Goal: Obtain resource: Download file/media

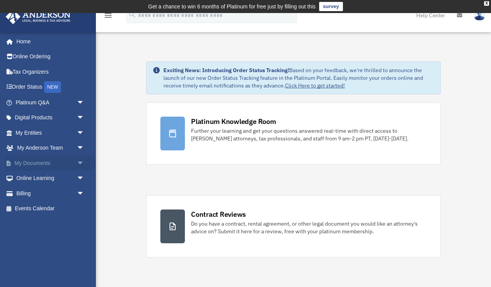
click at [48, 159] on link "My Documents arrow_drop_down" at bounding box center [50, 162] width 90 height 15
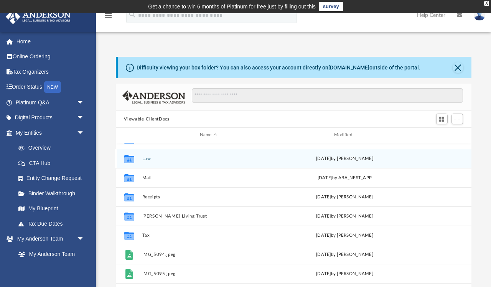
scroll to position [13, 0]
click at [190, 159] on button "Law" at bounding box center [208, 158] width 133 height 5
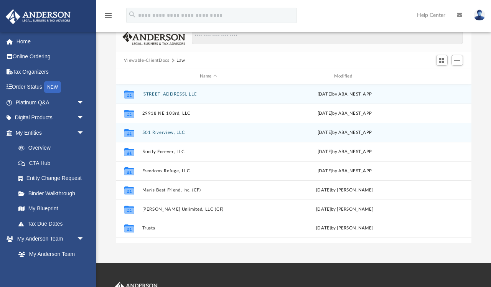
scroll to position [61, 0]
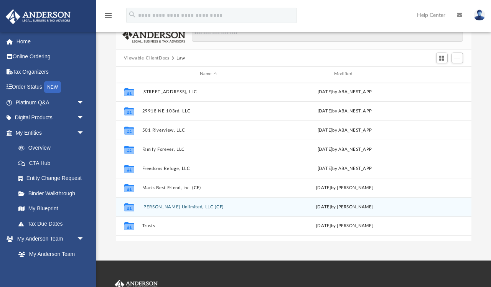
click at [242, 206] on button "[PERSON_NAME] Unlimited, LLC (CF)" at bounding box center [208, 206] width 133 height 5
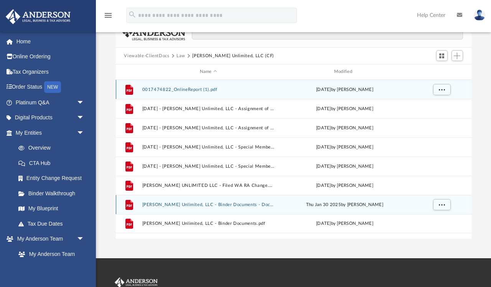
scroll to position [64, 0]
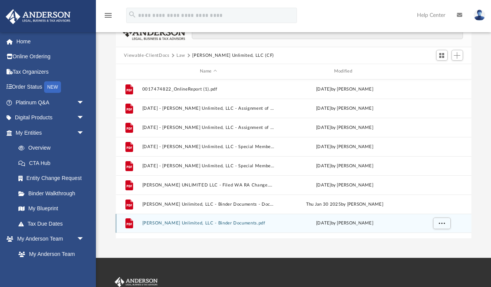
click at [271, 222] on button "Shannon Walker Unlimited, LLC - Binder Documents.pdf" at bounding box center [208, 222] width 133 height 5
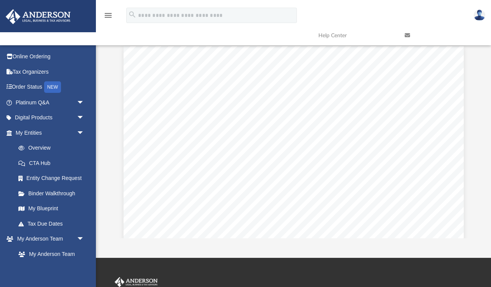
scroll to position [0, 0]
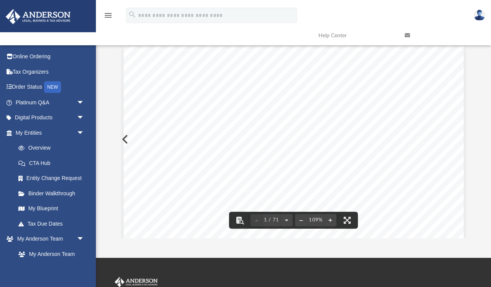
click at [122, 138] on button "Preview" at bounding box center [124, 138] width 17 height 21
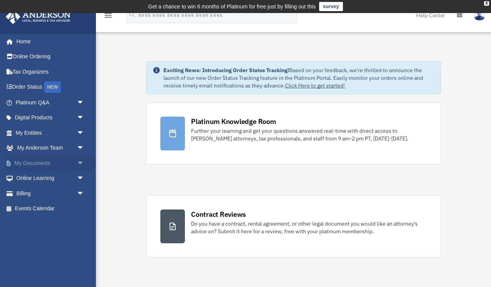
click at [46, 158] on link "My Documents arrow_drop_down" at bounding box center [50, 162] width 90 height 15
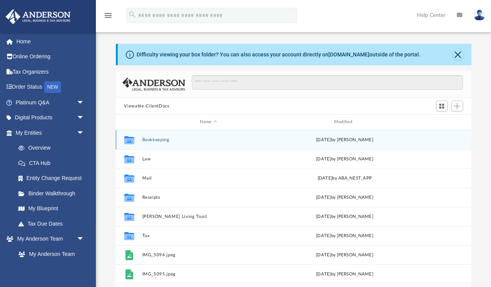
scroll to position [174, 355]
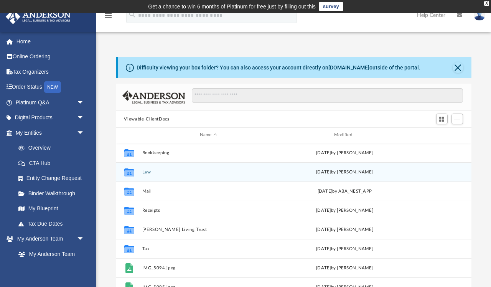
click at [154, 170] on button "Law" at bounding box center [208, 171] width 133 height 5
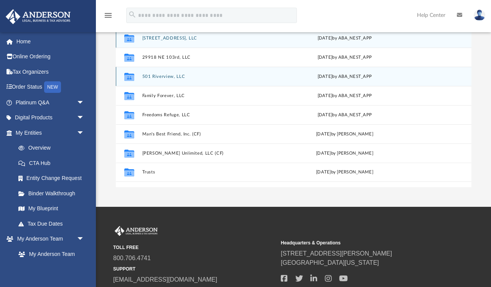
scroll to position [116, 0]
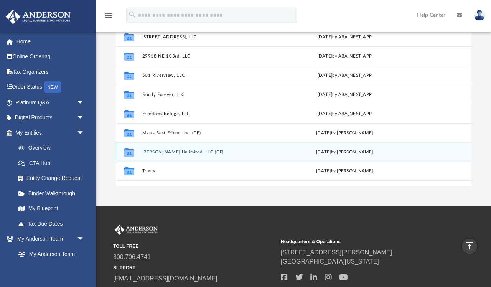
click at [191, 152] on button "Shannon Walker Unlimited, LLC (CF)" at bounding box center [208, 151] width 133 height 5
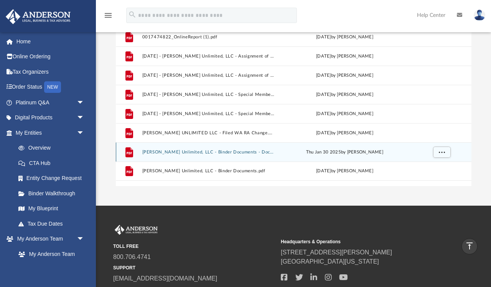
click at [286, 149] on div "Thu Jan 30 2025 by Wendy Balelo" at bounding box center [344, 151] width 133 height 7
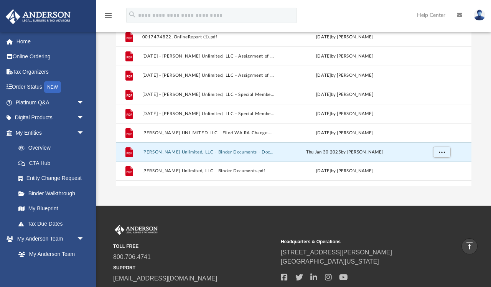
click at [286, 147] on div "File Shannon Walker Unlimited, LLC - Binder Documents - DocuSigned.pdf Thu Jan …" at bounding box center [293, 151] width 355 height 19
click at [403, 153] on div "Thu Jan 30 2025 by Wendy Balelo" at bounding box center [344, 151] width 133 height 7
click at [440, 152] on span "More options" at bounding box center [441, 151] width 6 height 4
click at [432, 169] on li "Preview" at bounding box center [434, 167] width 22 height 8
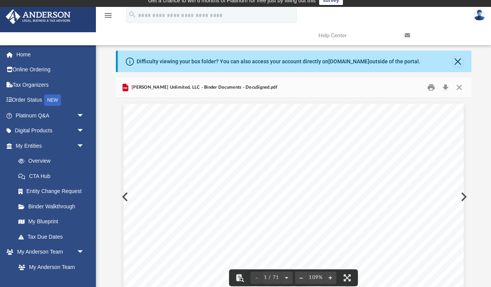
scroll to position [0, 0]
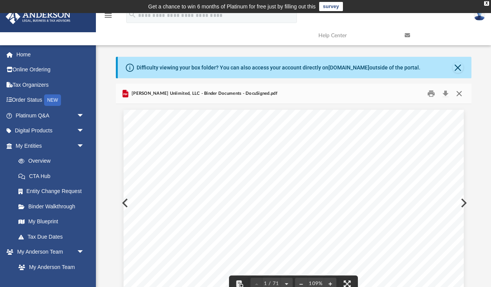
click at [460, 94] on button "Close" at bounding box center [459, 94] width 14 height 12
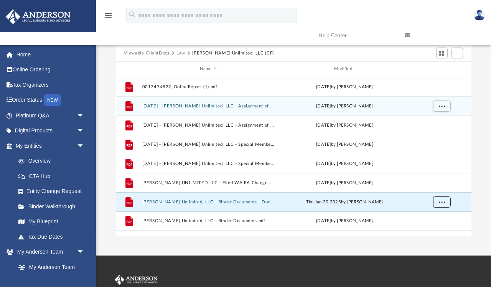
scroll to position [72, 0]
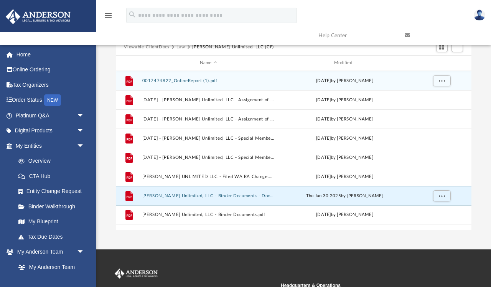
click at [236, 79] on button "0017474822_OnlineReport (1).pdf" at bounding box center [208, 80] width 133 height 5
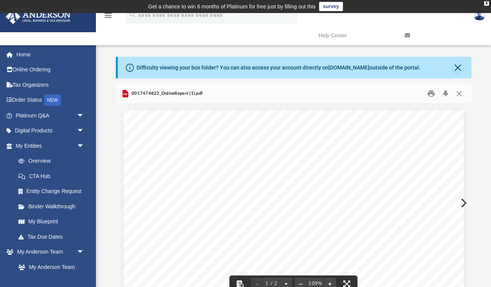
scroll to position [0, 0]
click at [457, 92] on button "Close" at bounding box center [459, 94] width 14 height 12
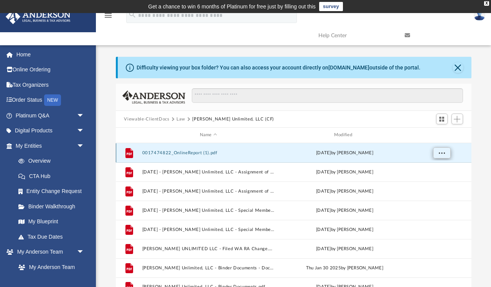
click at [441, 152] on span "More options" at bounding box center [441, 152] width 6 height 4
click at [430, 168] on li "Preview" at bounding box center [434, 168] width 22 height 8
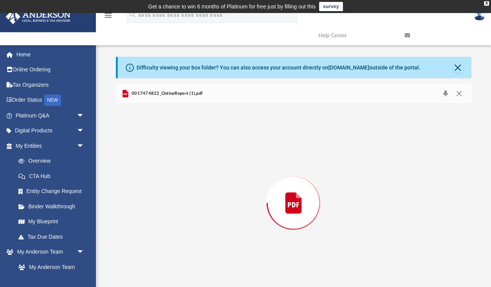
scroll to position [15, 0]
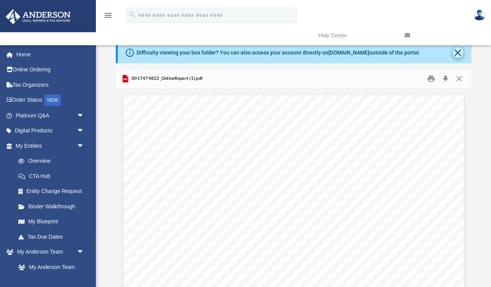
click at [458, 51] on button "Close" at bounding box center [457, 52] width 11 height 11
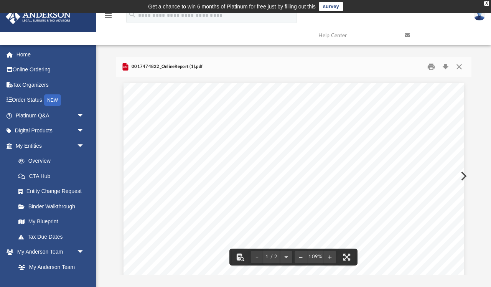
scroll to position [0, 0]
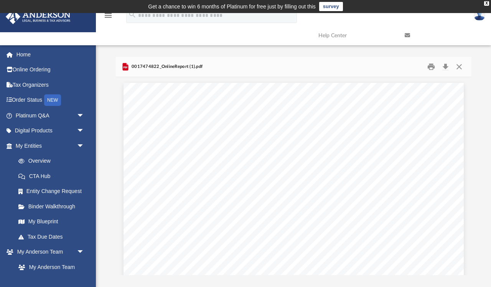
click at [407, 34] on icon at bounding box center [406, 35] width 5 height 5
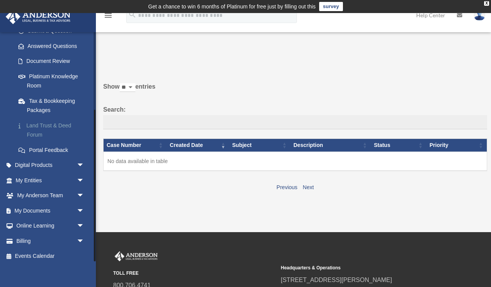
scroll to position [117, 0]
click at [38, 207] on link "My Documents arrow_drop_down" at bounding box center [50, 210] width 90 height 15
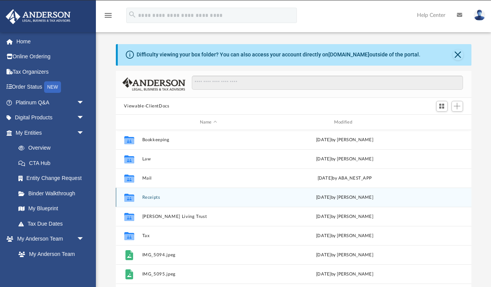
scroll to position [174, 355]
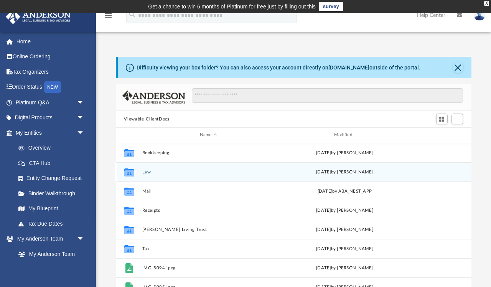
click at [212, 172] on button "Law" at bounding box center [208, 171] width 133 height 5
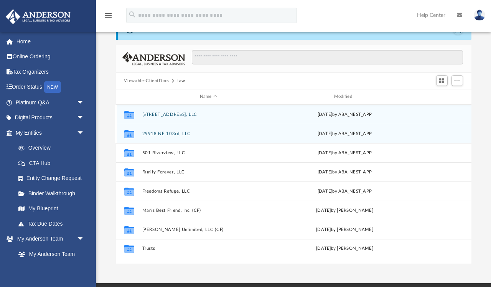
scroll to position [39, 0]
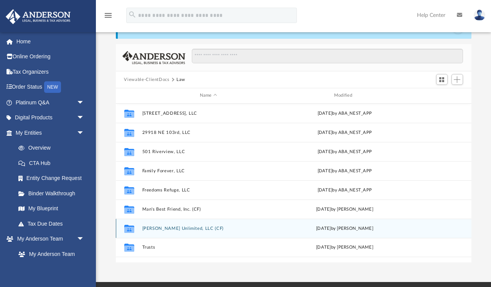
click at [230, 228] on button "[PERSON_NAME] Unlimited, LLC (CF)" at bounding box center [208, 228] width 133 height 5
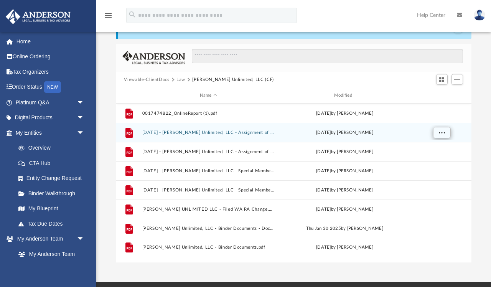
click at [443, 131] on span "More options" at bounding box center [441, 132] width 6 height 4
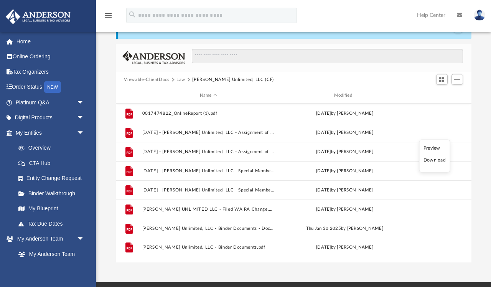
click at [431, 149] on li "Preview" at bounding box center [434, 148] width 22 height 8
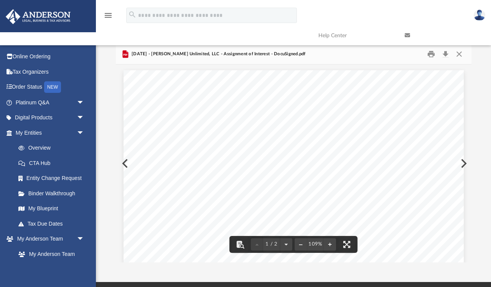
scroll to position [0, 0]
click at [460, 54] on button "Close" at bounding box center [459, 54] width 14 height 12
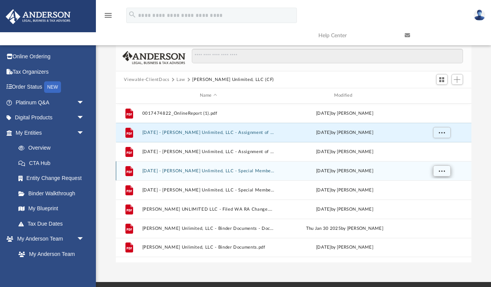
click at [443, 169] on span "More options" at bounding box center [441, 170] width 6 height 4
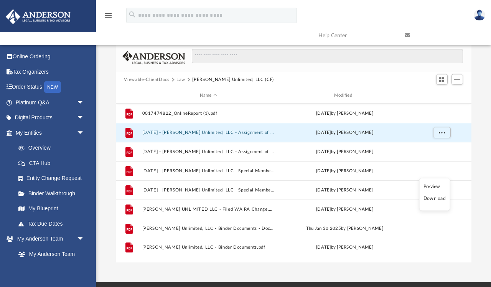
click at [431, 187] on li "Preview" at bounding box center [434, 186] width 22 height 8
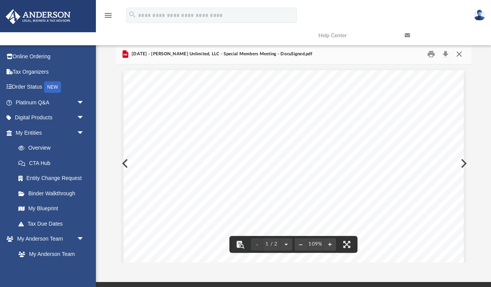
click at [457, 51] on button "Close" at bounding box center [459, 54] width 14 height 12
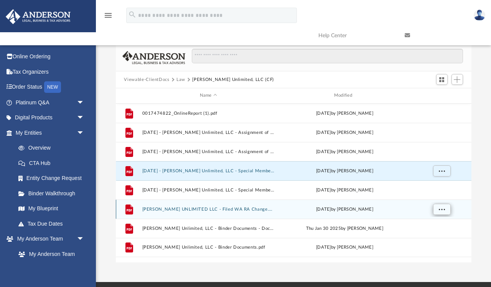
click at [441, 208] on span "More options" at bounding box center [441, 209] width 6 height 4
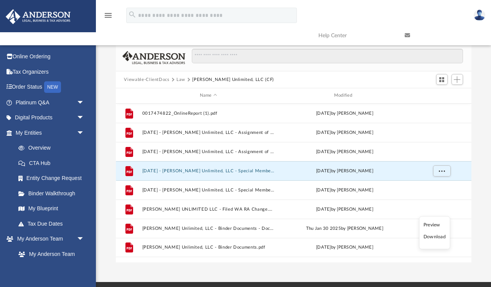
click at [430, 224] on li "Preview" at bounding box center [434, 224] width 22 height 8
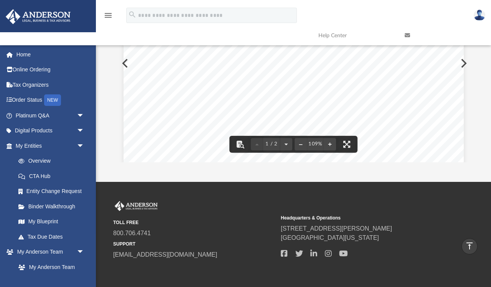
click at [389, 117] on div "Filed Secretary of State State of [US_STATE] Date Filed: [DATE] Effective Date:…" at bounding box center [293, 189] width 340 height 439
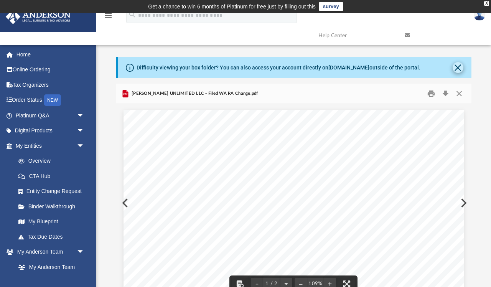
click at [456, 68] on button "Close" at bounding box center [457, 67] width 11 height 11
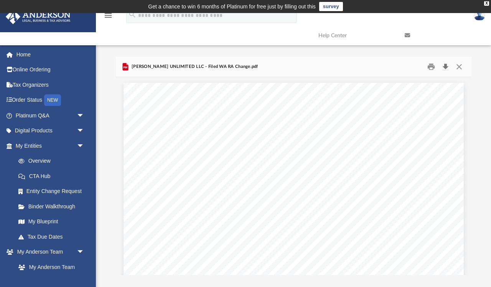
click at [445, 68] on button "Download" at bounding box center [445, 67] width 14 height 12
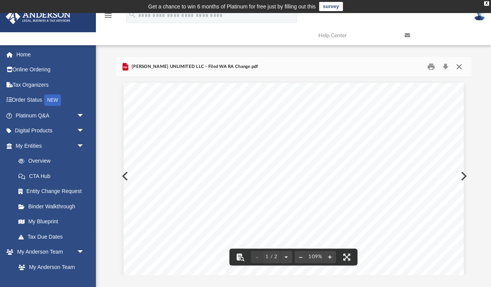
click at [461, 65] on button "Close" at bounding box center [459, 67] width 14 height 12
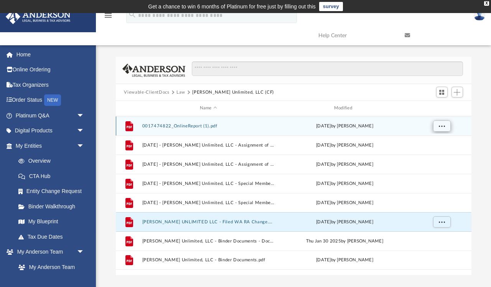
click at [444, 126] on span "More options" at bounding box center [441, 125] width 6 height 4
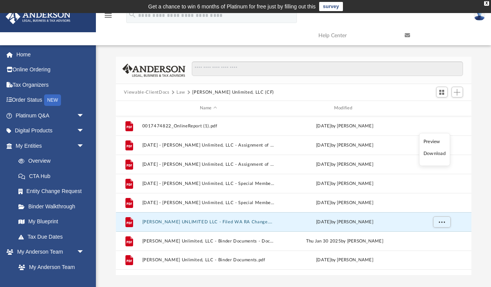
click at [433, 142] on li "Preview" at bounding box center [434, 141] width 22 height 8
